Goal: Task Accomplishment & Management: Manage account settings

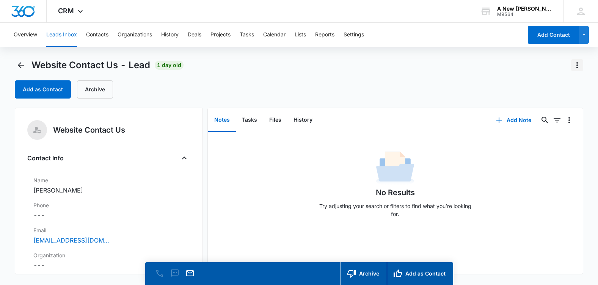
click at [578, 62] on icon "Actions" at bounding box center [576, 65] width 9 height 9
click at [555, 95] on div "Delete" at bounding box center [556, 97] width 16 height 5
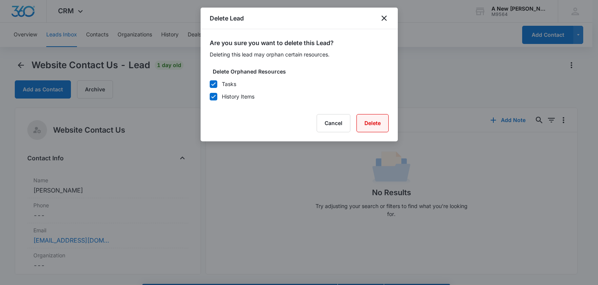
click at [369, 119] on button "Delete" at bounding box center [372, 123] width 32 height 18
